Goal: Task Accomplishment & Management: Complete application form

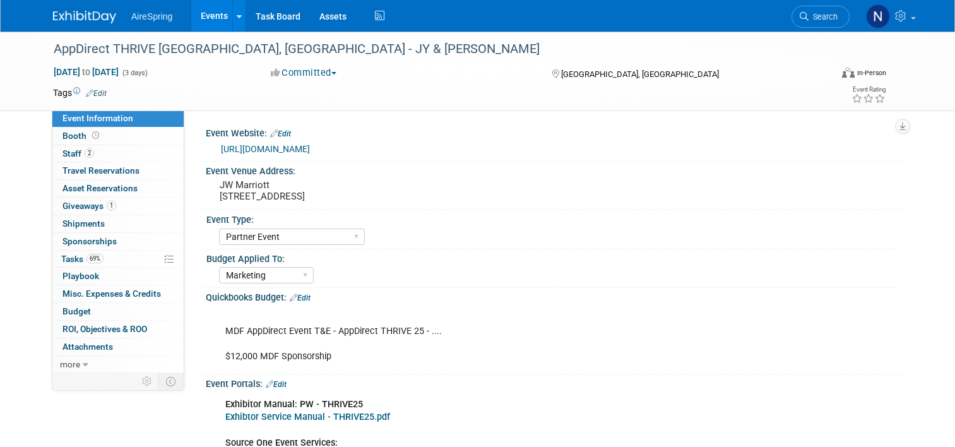
select select "Partner Event"
select select "Marketing"
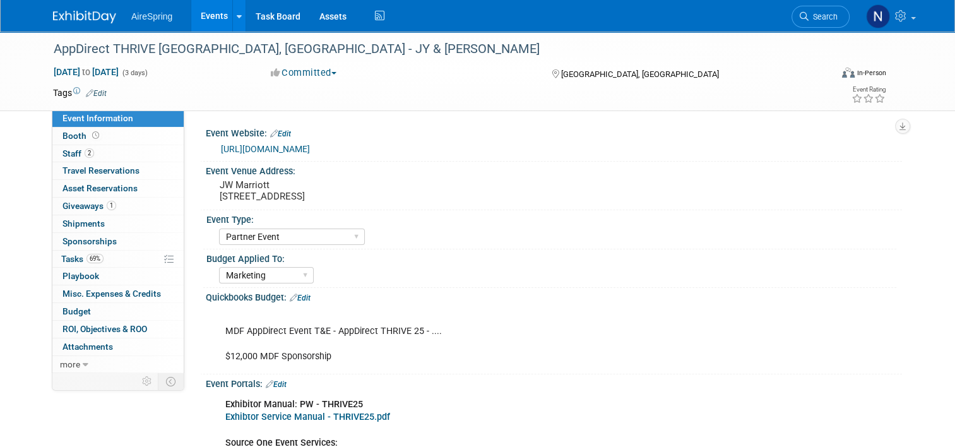
click at [193, 18] on link "Events" at bounding box center [214, 16] width 46 height 32
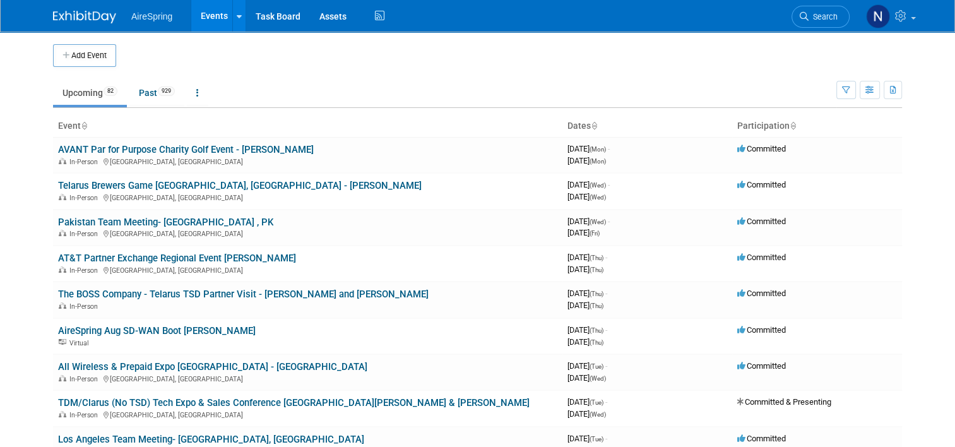
drag, startPoint x: 97, startPoint y: 52, endPoint x: 154, endPoint y: 46, distance: 57.1
click at [97, 52] on button "Add Event" at bounding box center [84, 55] width 63 height 23
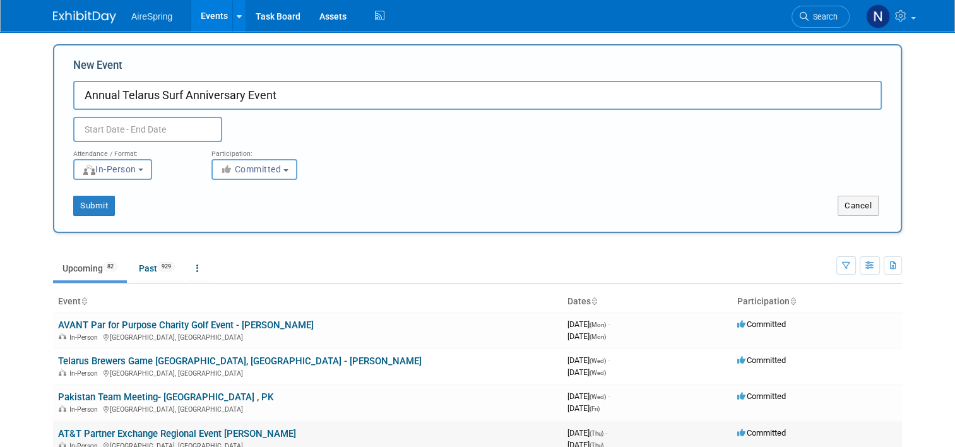
type input "Annual Telarus Surf Anniversary Event"
click at [148, 131] on input "text" at bounding box center [147, 129] width 149 height 25
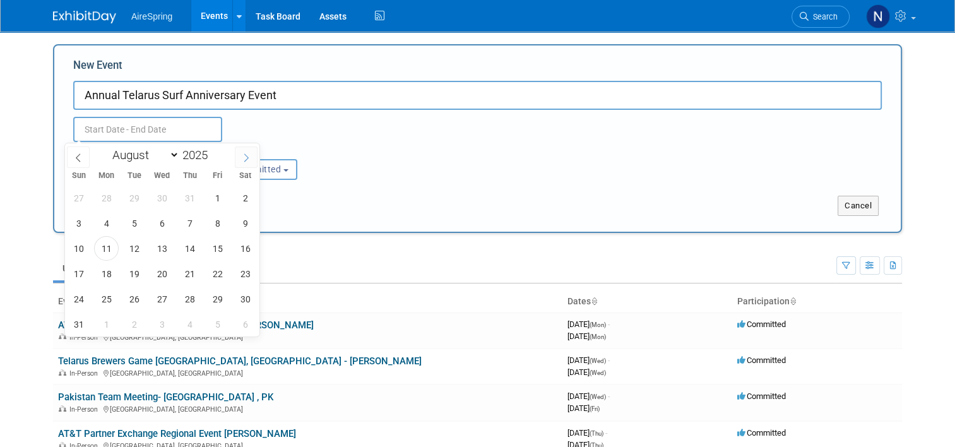
click at [242, 157] on icon at bounding box center [246, 157] width 9 height 9
select select "8"
click at [134, 225] on span "9" at bounding box center [134, 223] width 25 height 25
click at [163, 220] on span "10" at bounding box center [162, 223] width 25 height 25
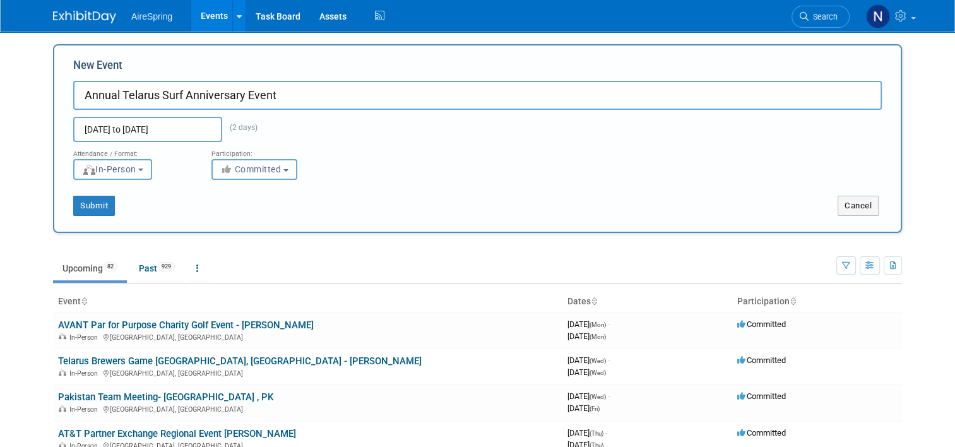
click at [163, 220] on div "New Event Annual Telarus Surf Anniversary Event [DATE] to [DATE] (2 days) Dupli…" at bounding box center [477, 138] width 849 height 189
drag, startPoint x: 163, startPoint y: 220, endPoint x: 139, endPoint y: 129, distance: 94.6
click at [139, 129] on input "[DATE] to [DATE]" at bounding box center [147, 129] width 149 height 25
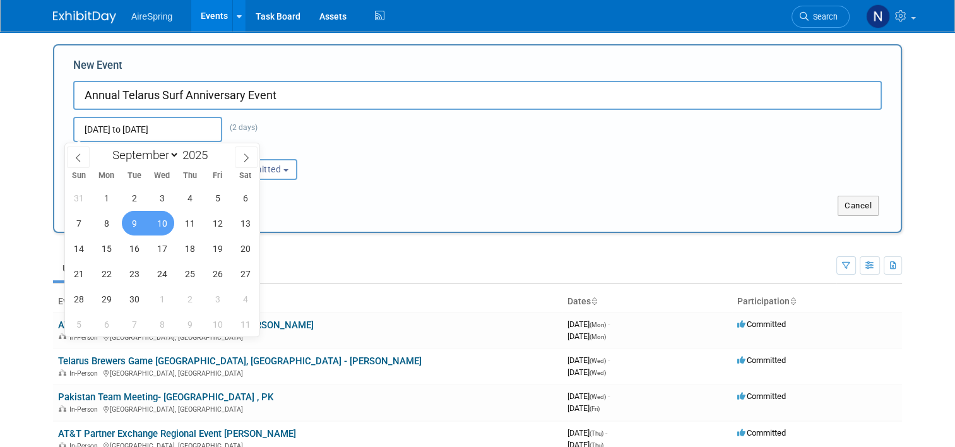
click at [163, 217] on span "10" at bounding box center [162, 223] width 25 height 25
click at [189, 218] on span "11" at bounding box center [189, 223] width 25 height 25
type input "[DATE] to [DATE]"
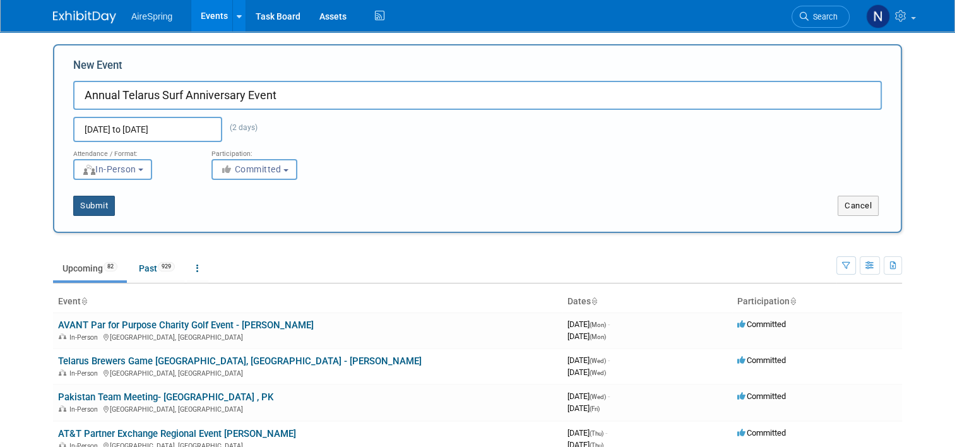
click at [95, 206] on button "Submit" at bounding box center [94, 206] width 42 height 20
type input "Annual Telarus Surf Anniversary Event"
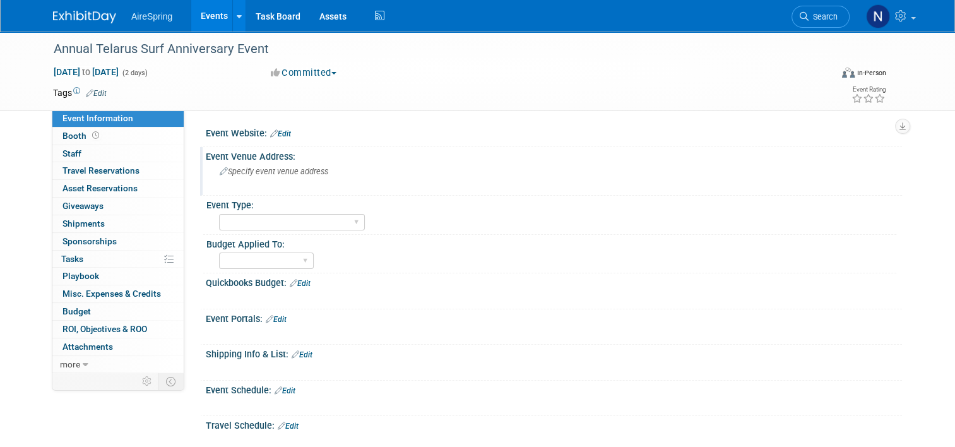
click at [294, 163] on div "Specify event venue address" at bounding box center [351, 176] width 272 height 29
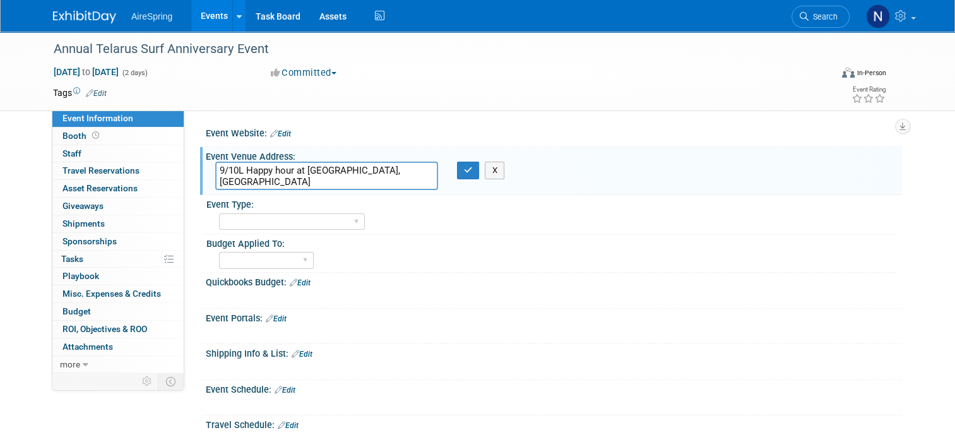
click at [238, 172] on textarea "9/10L Happy hour at Pasea Hotel, Treehouse Rooftop Bar" at bounding box center [326, 176] width 223 height 28
click at [236, 166] on textarea "9/10L Happy hour at Pasea Hotel, Treehouse Rooftop Bar" at bounding box center [326, 176] width 223 height 28
click at [275, 178] on textarea "9/10: Happy hour at Pasea Hotel, Treehouse Rooftop Bar" at bounding box center [326, 176] width 223 height 28
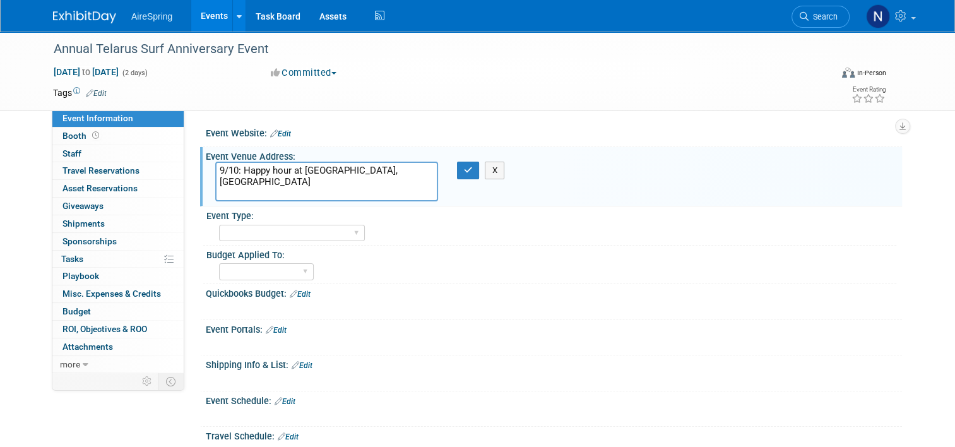
paste textarea "21080 CA-1, Huntington Beach, CA 92648"
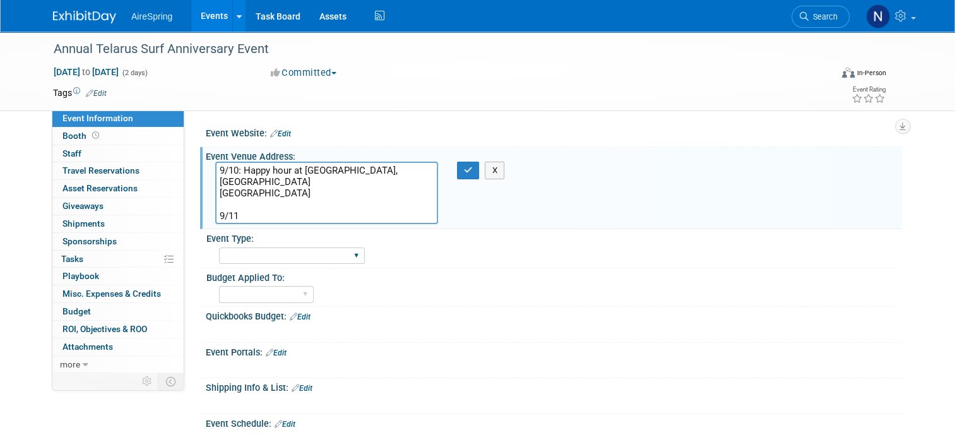
paste textarea "Surfing event at Bolsa Chico State Between Lifeguard towers 18 & 19"
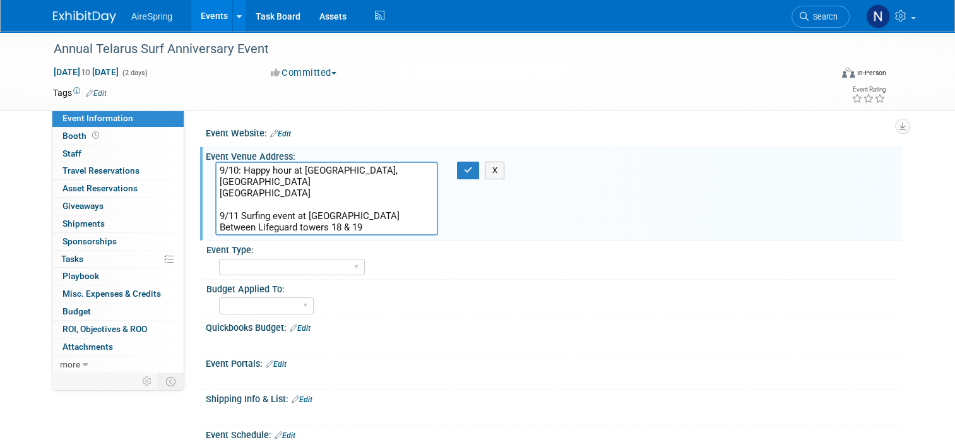
drag, startPoint x: 291, startPoint y: 215, endPoint x: 263, endPoint y: 217, distance: 28.5
click at [263, 217] on textarea "9/10: Happy hour at Pasea Hotel, Treehouse Rooftop Bar 21080 CA-1, Huntington B…" at bounding box center [326, 199] width 223 height 74
click at [342, 223] on textarea "9/10: Happy hour at Pasea Hotel, Treehouse Rooftop Bar 21080 CA-1, Huntington B…" at bounding box center [326, 199] width 223 height 74
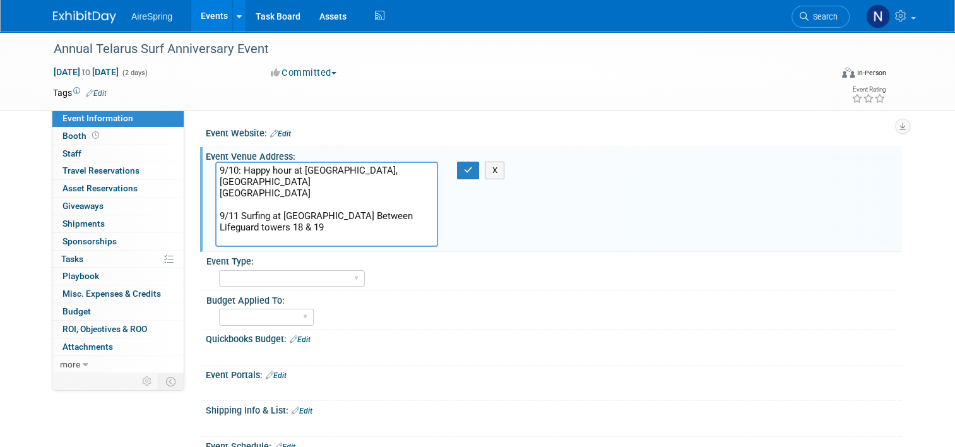
paste textarea "18581 E. Pacific Coast Hwy, Huntington Beach, CA 92648"
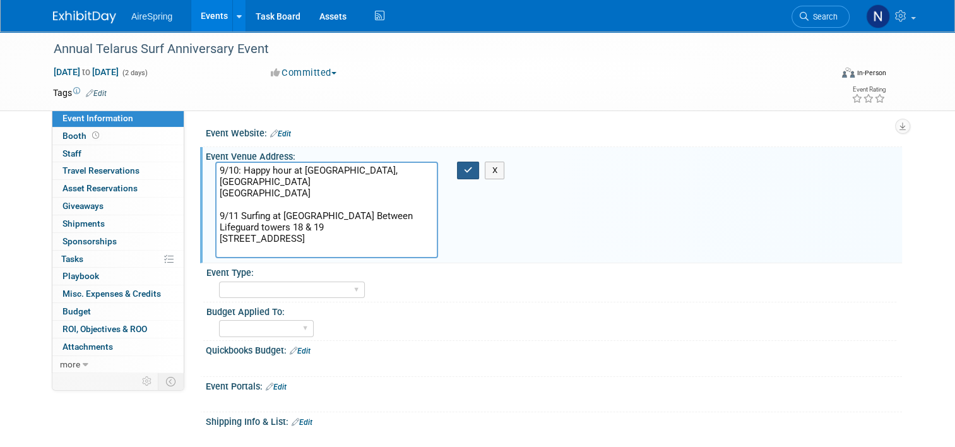
type textarea "9/10: Happy hour at Pasea Hotel, Treehouse Rooftop Bar 21080 CA-1, Huntington B…"
click at [459, 172] on button "button" at bounding box center [468, 171] width 23 height 18
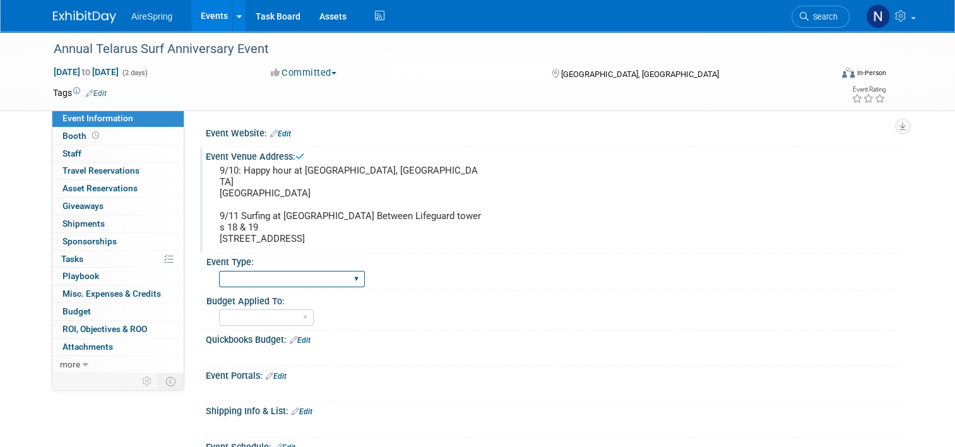
click at [298, 271] on select "AireSpring Event AireSpring Internal Partner Event Training Tradeshow - Exhibit…" at bounding box center [292, 279] width 146 height 17
select select "Partner Event"
click at [219, 271] on select "AireSpring Event AireSpring Internal Partner Event Training Tradeshow - Exhibit…" at bounding box center [292, 279] width 146 height 17
click at [283, 131] on link "Edit" at bounding box center [280, 133] width 21 height 9
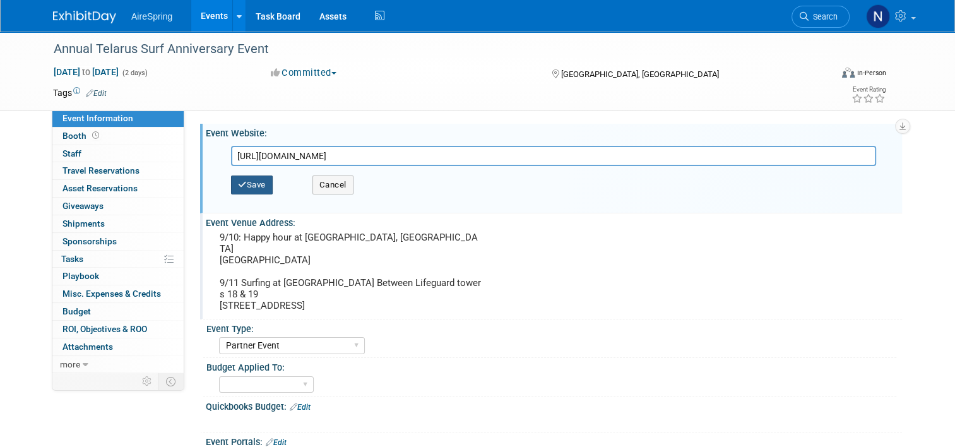
type input "https://web.cvent.com/event/7c58996c-181a-4fd9-924f-c39d5a34702e/"
click at [235, 179] on button "Save" at bounding box center [252, 185] width 42 height 19
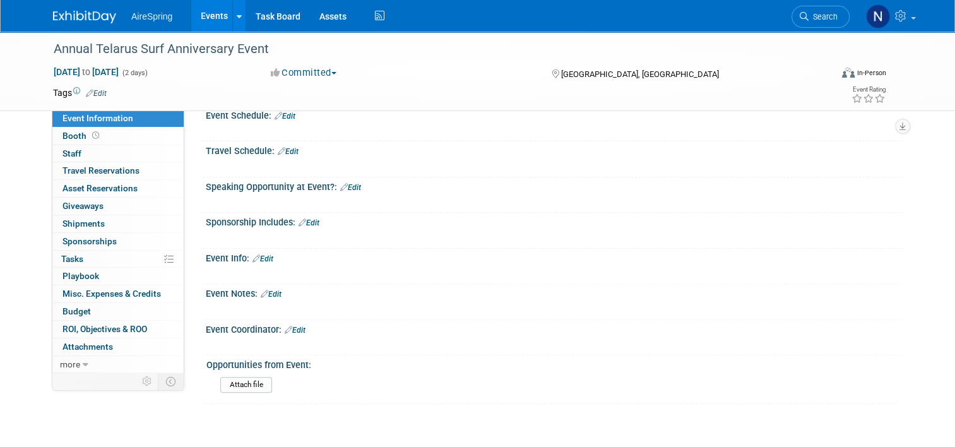
scroll to position [422, 0]
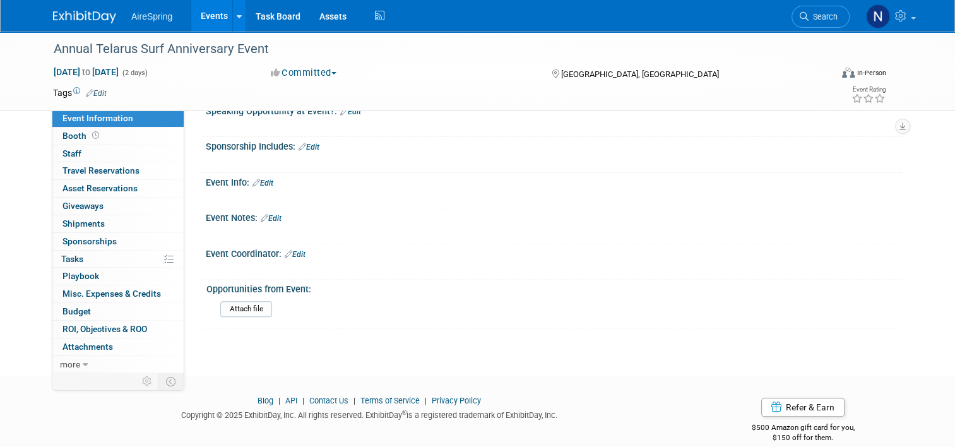
click at [307, 143] on link "Edit" at bounding box center [309, 147] width 21 height 9
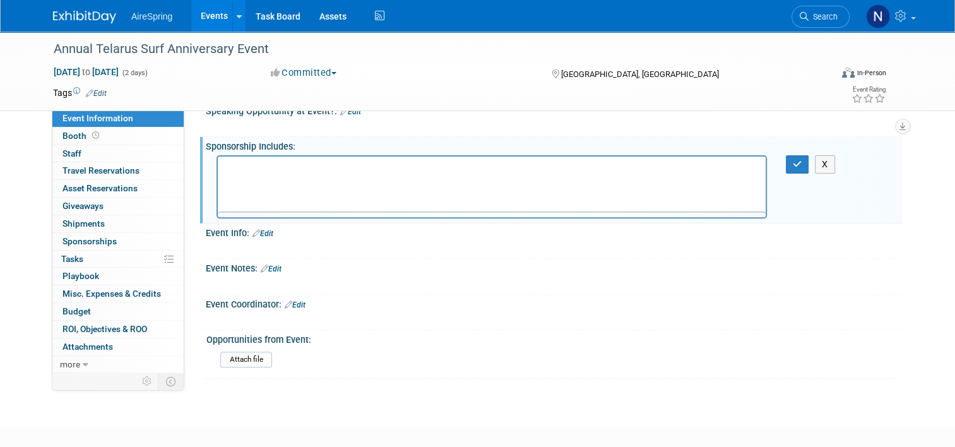
scroll to position [0, 0]
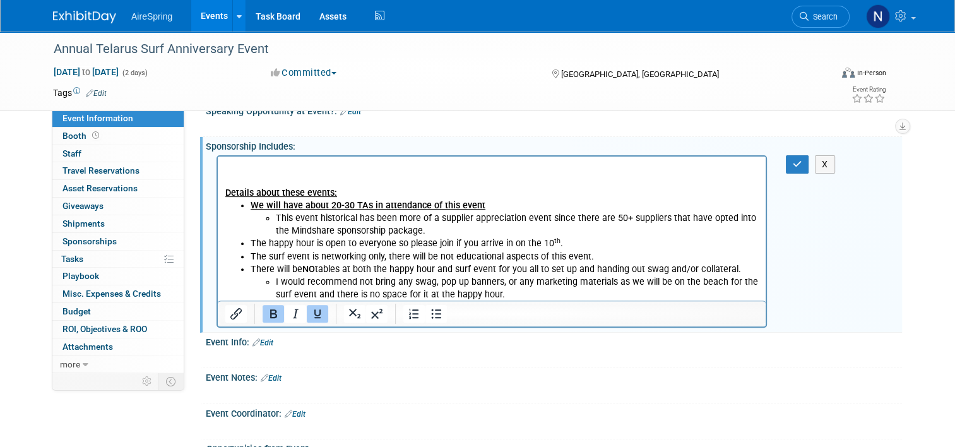
click at [285, 162] on p "Rich Text Area. Press ALT-0 for help." at bounding box center [492, 167] width 534 height 13
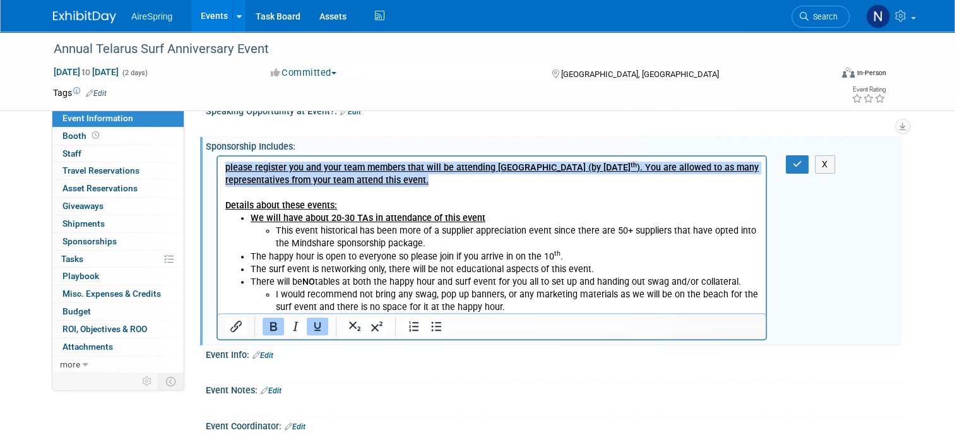
drag, startPoint x: 397, startPoint y: 177, endPoint x: 220, endPoint y: 158, distance: 177.1
click at [220, 159] on html "please register you and your team members that will be attending ASAP (by Frida…" at bounding box center [492, 234] width 548 height 157
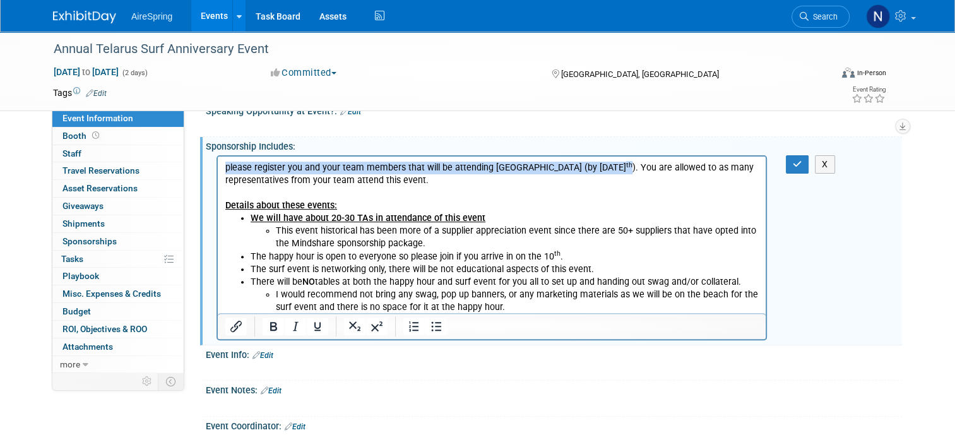
click at [321, 181] on p "please register you and your team members that will be attending ASAP (by Frida…" at bounding box center [492, 173] width 534 height 25
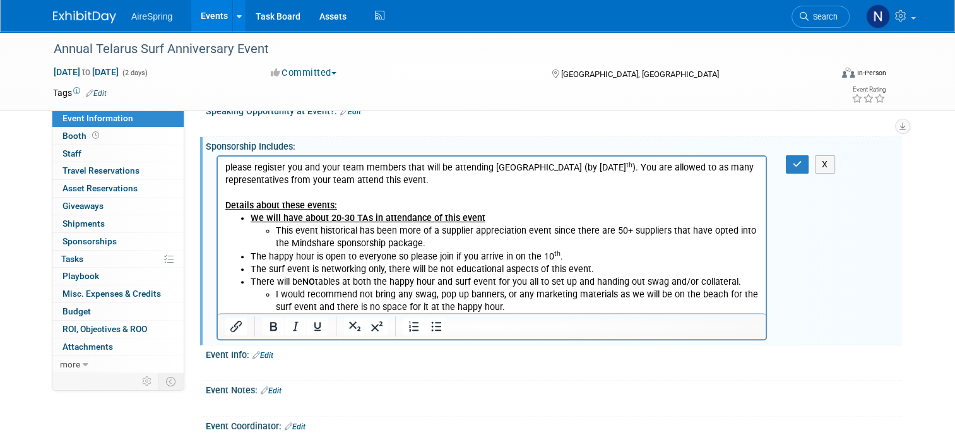
click at [229, 170] on p "please register you and your team members that will be attending ASAP (by Frida…" at bounding box center [492, 173] width 534 height 25
drag, startPoint x: 611, startPoint y: 168, endPoint x: 490, endPoint y: 168, distance: 120.6
click at [490, 168] on p "Please register you and your team members that will be attending ASAP (by Frida…" at bounding box center [492, 173] width 534 height 25
click at [623, 217] on li "We will have about 20-30 TAs in attendance of this event" at bounding box center [505, 218] width 508 height 13
drag, startPoint x: 690, startPoint y: 170, endPoint x: 681, endPoint y: 169, distance: 8.3
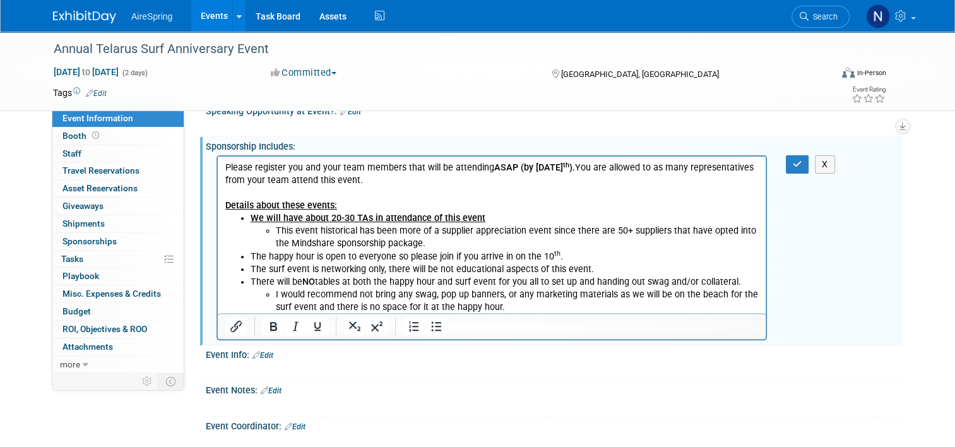
click at [681, 169] on p "Please register you and your team members that will be attending ASAP (by Frida…" at bounding box center [492, 173] width 534 height 25
drag, startPoint x: 693, startPoint y: 166, endPoint x: 679, endPoint y: 166, distance: 14.5
click at [679, 166] on p "Please register you and your team members that will be attending ASAP (by Frida…" at bounding box center [492, 173] width 534 height 25
drag, startPoint x: 692, startPoint y: 169, endPoint x: 679, endPoint y: 167, distance: 13.5
click at [679, 167] on p "Please register you and your team members that will be attending ASAP (by Frida…" at bounding box center [492, 173] width 534 height 25
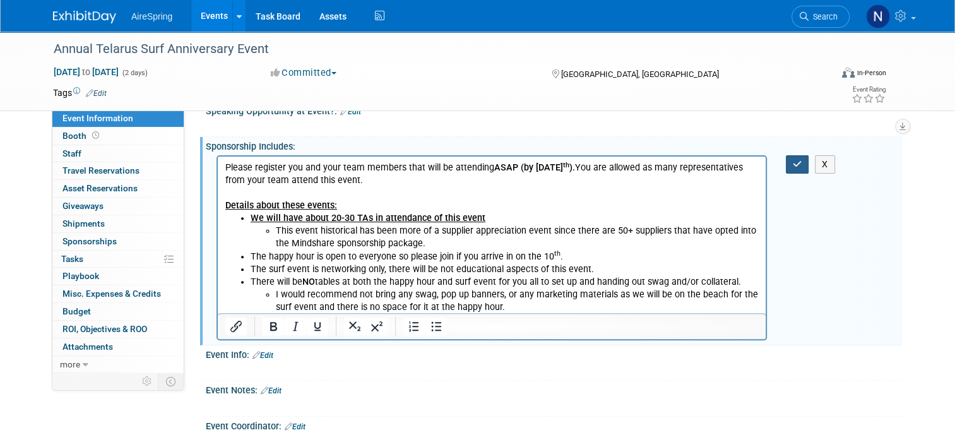
click at [795, 155] on button "button" at bounding box center [797, 164] width 23 height 18
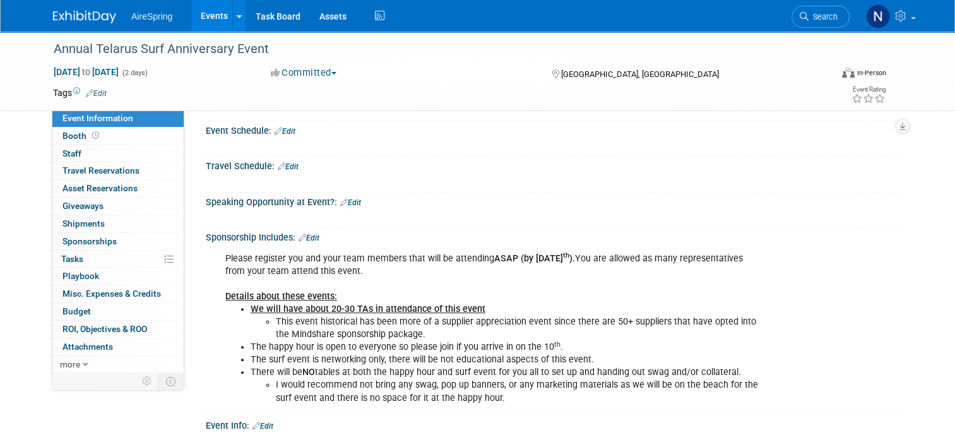
scroll to position [232, 0]
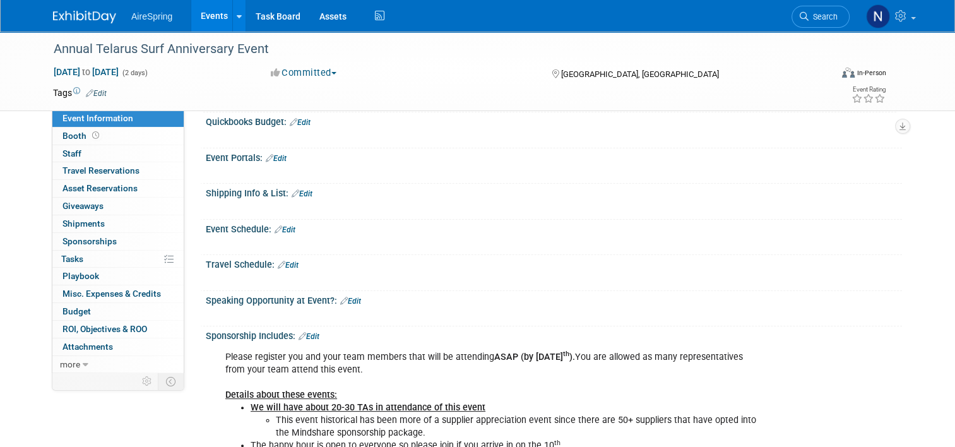
click at [275, 225] on link "Edit" at bounding box center [285, 229] width 21 height 9
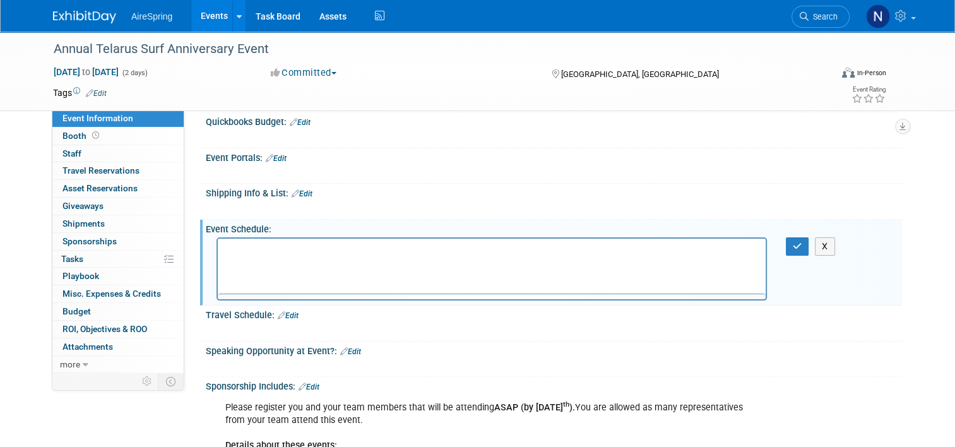
scroll to position [0, 0]
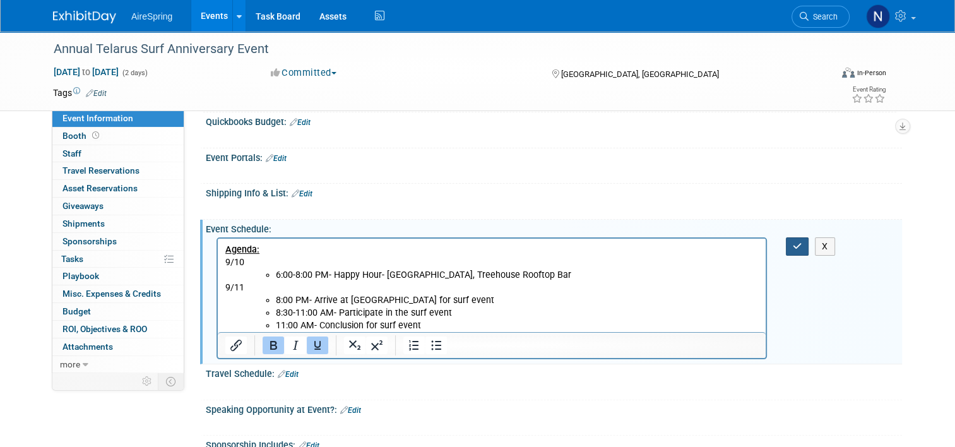
click at [803, 242] on icon "button" at bounding box center [797, 246] width 9 height 9
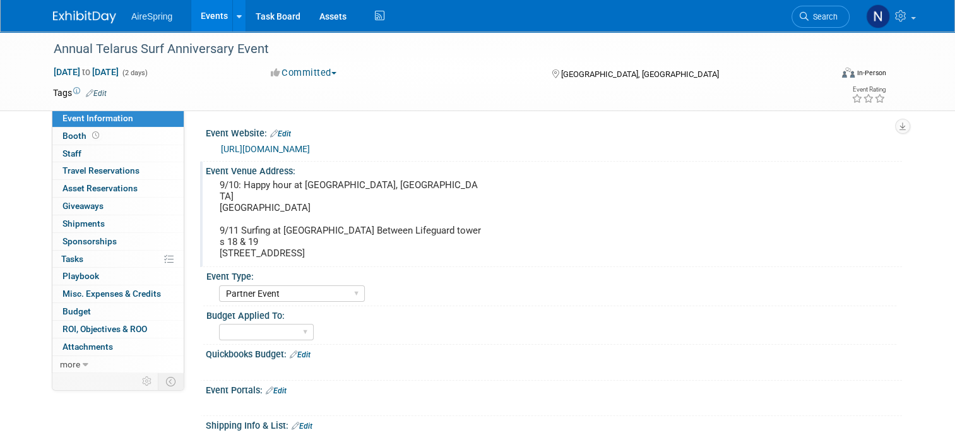
click at [338, 188] on pre "9/10: Happy hour at Pasea Hotel, Treehouse Rooftop Bar 21080 CA-1, Huntington B…" at bounding box center [351, 219] width 263 height 80
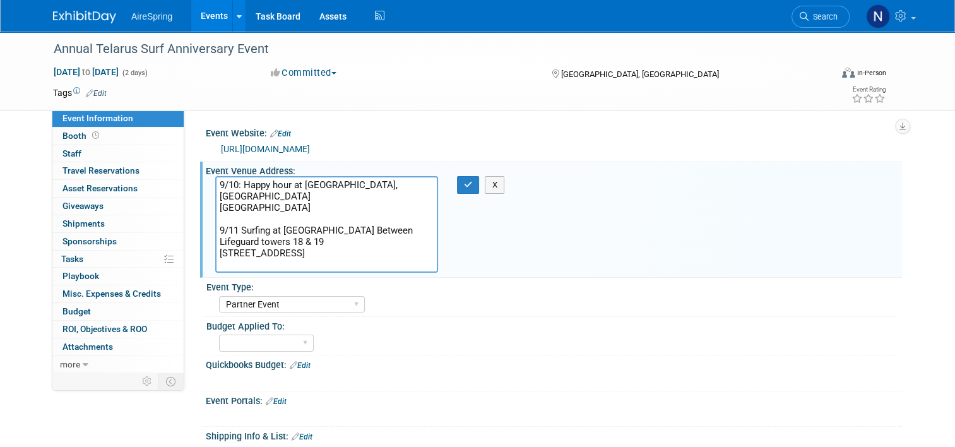
drag, startPoint x: 270, startPoint y: 196, endPoint x: 237, endPoint y: 186, distance: 34.4
click at [237, 186] on textarea "9/10: Happy hour at Pasea Hotel, Treehouse Rooftop Bar 21080 CA-1, Huntington B…" at bounding box center [326, 224] width 223 height 97
drag, startPoint x: 386, startPoint y: 203, endPoint x: 205, endPoint y: 202, distance: 181.2
click at [206, 202] on div "9/10: Happy hour at Pasea Hotel, Treehouse Rooftop Bar 21080 CA-1, Huntington B…" at bounding box center [327, 224] width 242 height 97
click at [386, 235] on textarea "9/10: Happy hour at Pasea Hotel, Treehouse Rooftop Bar 21080 CA-1, Huntington B…" at bounding box center [326, 224] width 223 height 97
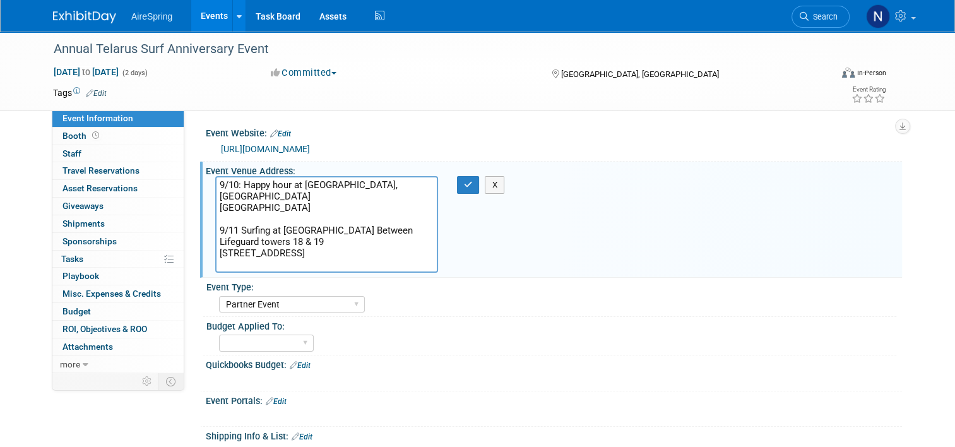
click at [250, 241] on textarea "9/10: Happy hour at Pasea Hotel, Treehouse Rooftop Bar 21080 CA-1, Huntington B…" at bounding box center [326, 224] width 223 height 97
drag, startPoint x: 322, startPoint y: 240, endPoint x: 232, endPoint y: 227, distance: 90.5
click at [232, 227] on textarea "9/10: Happy hour at Pasea Hotel, Treehouse Rooftop Bar 21080 CA-1, Huntington B…" at bounding box center [326, 224] width 223 height 97
drag, startPoint x: 301, startPoint y: 262, endPoint x: 207, endPoint y: 252, distance: 94.0
click at [215, 252] on textarea "9/10: Happy hour at Pasea Hotel, Treehouse Rooftop Bar 21080 CA-1, Huntington B…" at bounding box center [326, 224] width 223 height 97
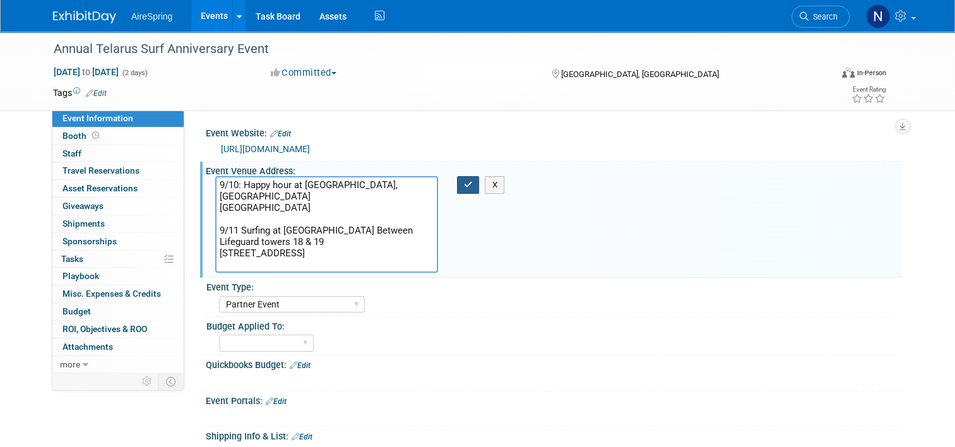
click at [473, 186] on button "button" at bounding box center [468, 185] width 23 height 18
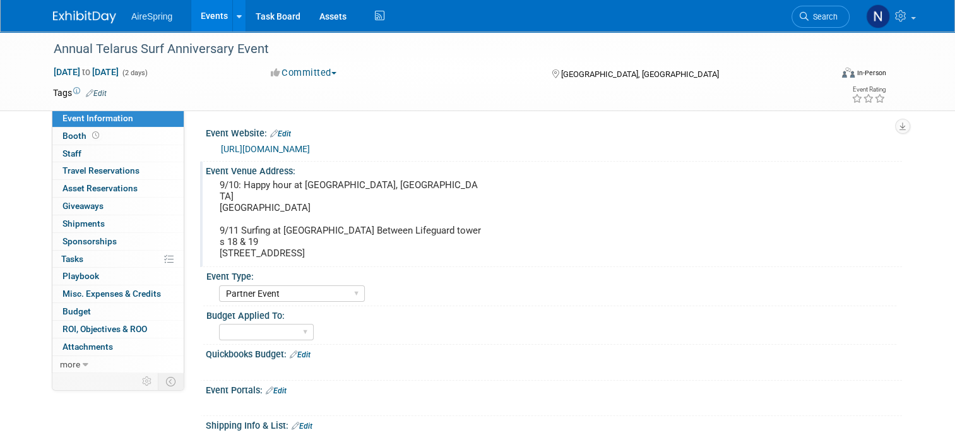
scroll to position [253, 0]
